Goal: Task Accomplishment & Management: Use online tool/utility

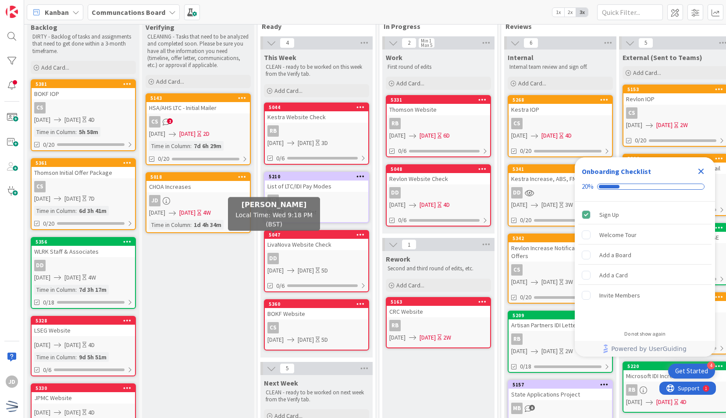
scroll to position [14, 0]
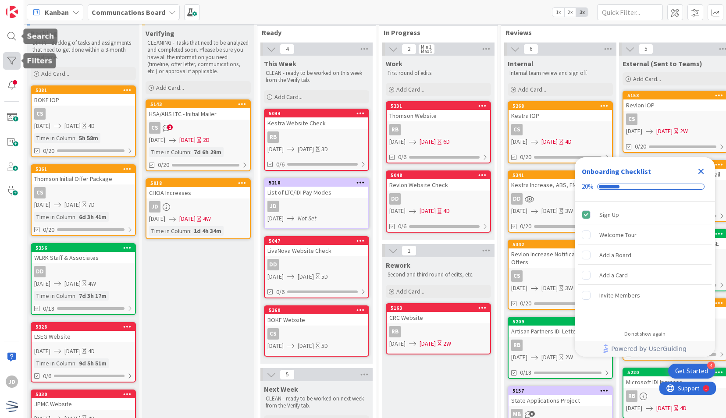
click at [14, 64] on div at bounding box center [12, 61] width 18 height 18
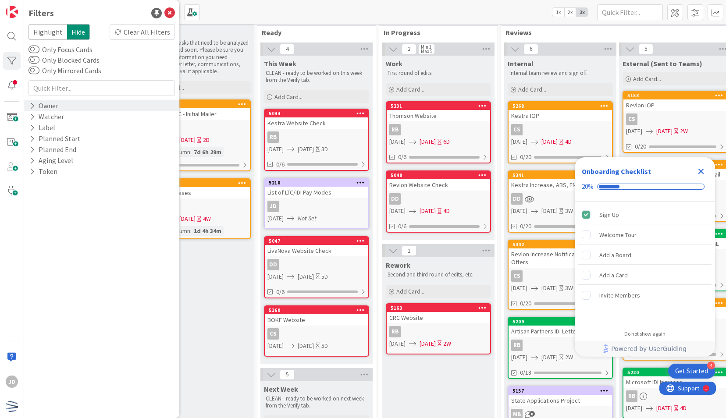
click at [60, 108] on div "Owner" at bounding box center [101, 105] width 155 height 11
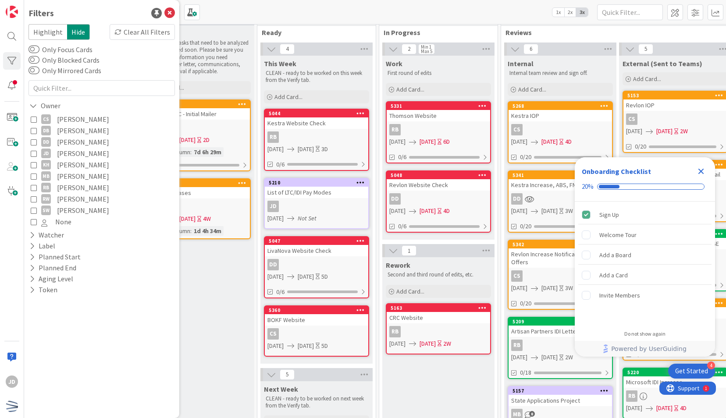
click at [35, 153] on icon at bounding box center [34, 153] width 6 height 6
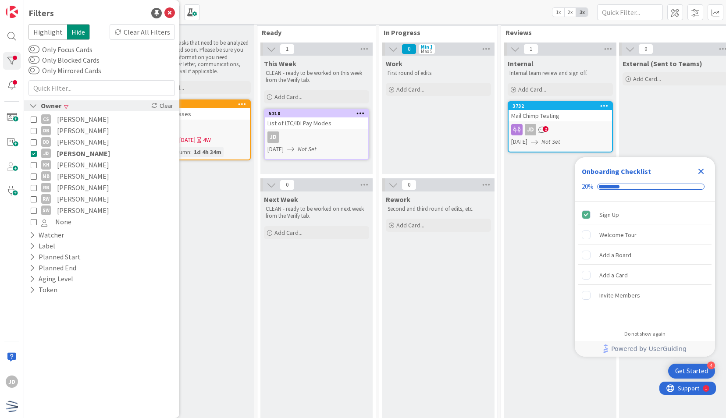
click at [38, 110] on div "Owner" at bounding box center [45, 105] width 34 height 11
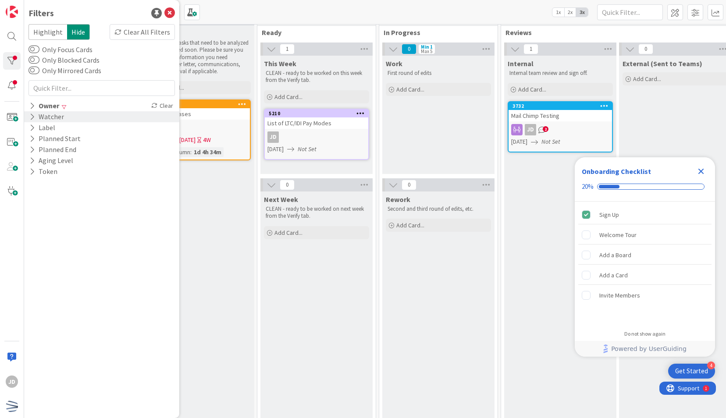
click at [41, 117] on div "Watcher" at bounding box center [46, 116] width 36 height 11
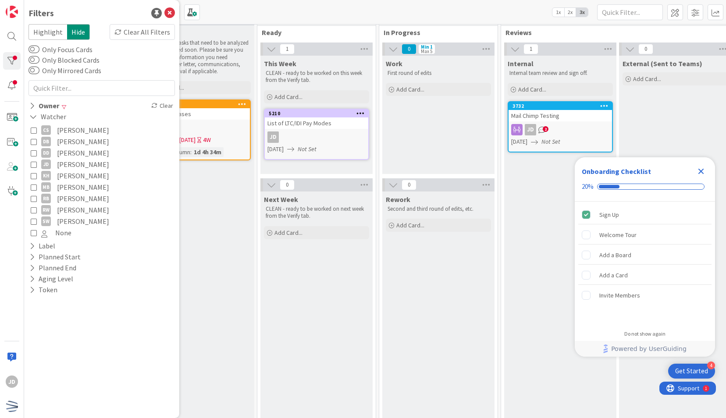
scroll to position [0, 0]
click at [34, 166] on icon at bounding box center [34, 164] width 6 height 6
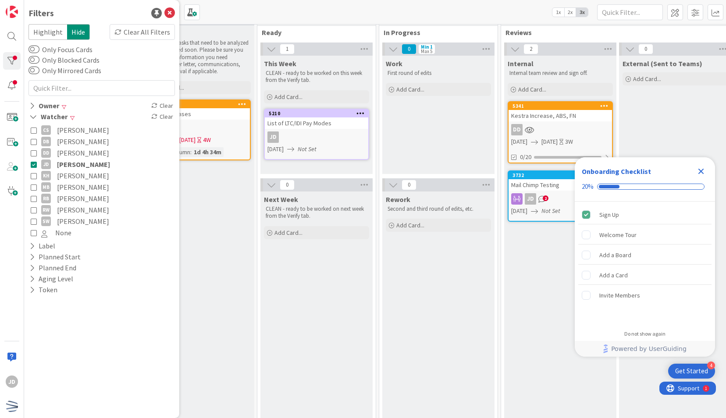
click at [231, 206] on div "Verifying CLEANING - Tasks that need to be analyzed and completed soon. Please …" at bounding box center [198, 255] width 112 height 460
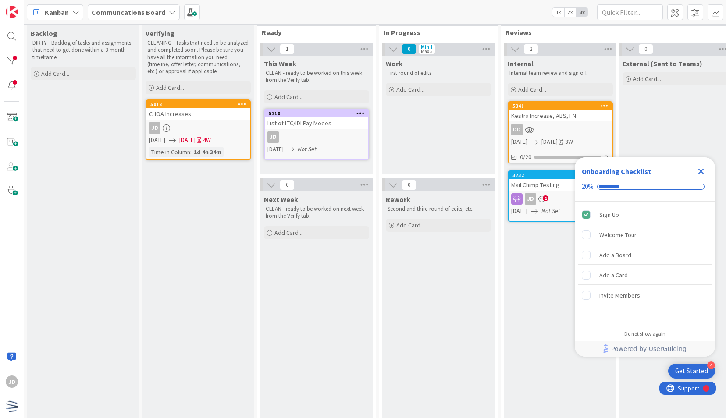
click at [706, 172] on icon "Close Checklist" at bounding box center [701, 171] width 11 height 11
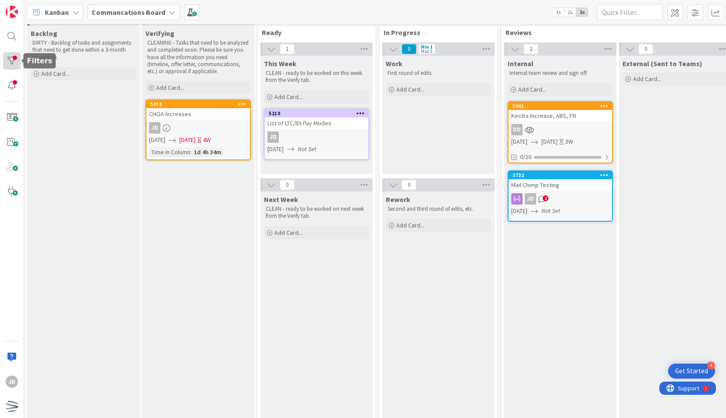
click at [7, 63] on div at bounding box center [12, 61] width 18 height 18
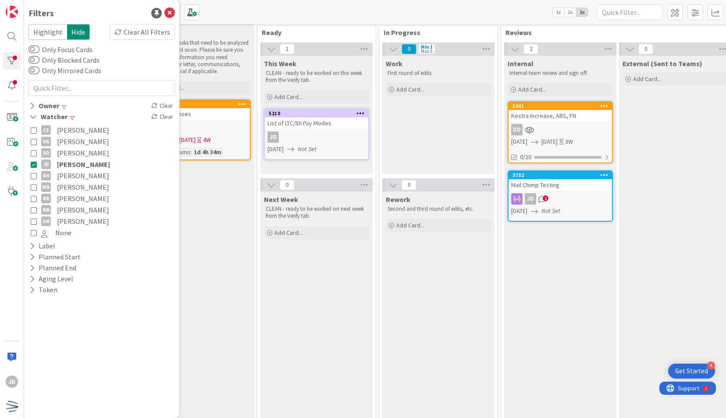
click at [35, 166] on icon at bounding box center [34, 164] width 6 height 6
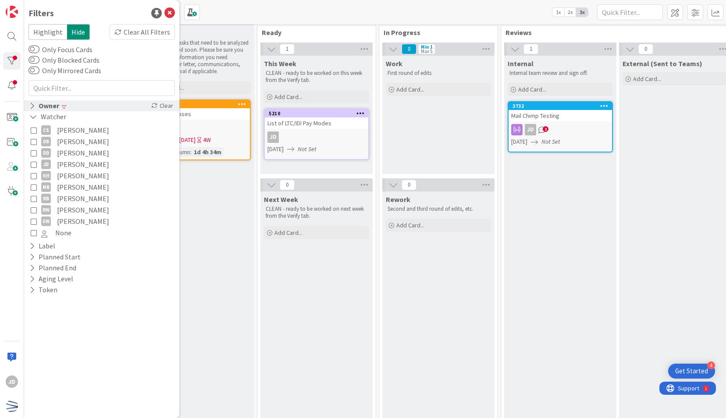
click at [35, 106] on div "Owner" at bounding box center [44, 105] width 32 height 11
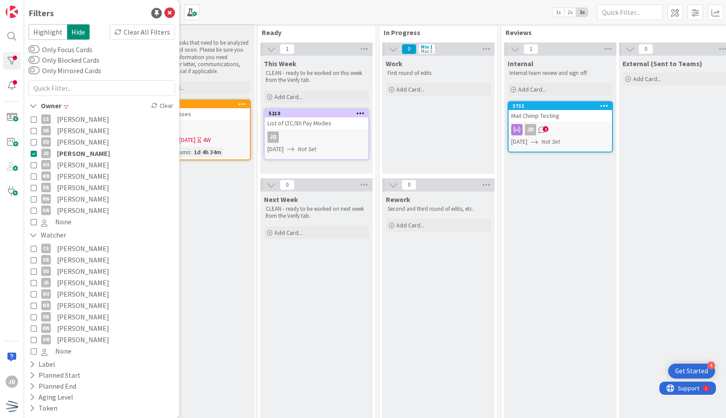
click at [34, 153] on icon at bounding box center [34, 153] width 6 height 6
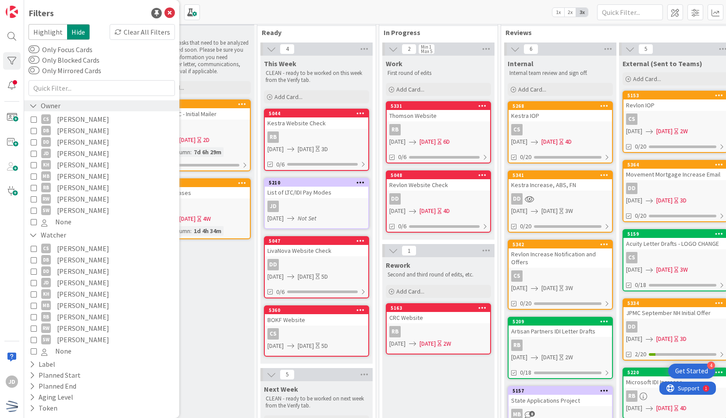
click at [38, 107] on div "Owner" at bounding box center [44, 105] width 33 height 11
